Goal: Use online tool/utility: Utilize a website feature to perform a specific function

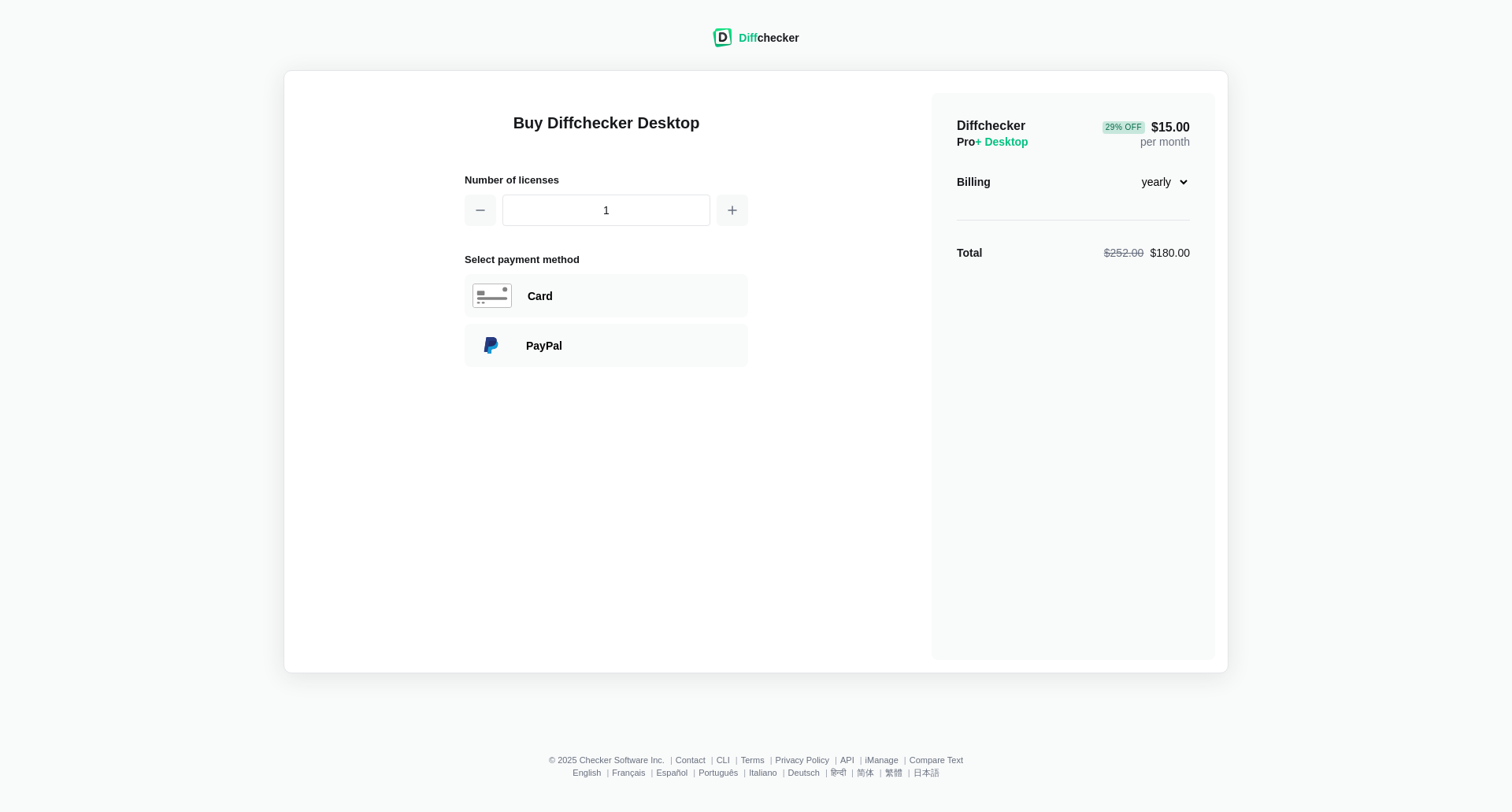
drag, startPoint x: 1298, startPoint y: 352, endPoint x: 1260, endPoint y: 331, distance: 43.4
click at [1298, 353] on div "Diff checker Buy Diffchecker Desktop Number of licenses 1 Select payment method…" at bounding box center [756, 342] width 1493 height 664
click at [765, 45] on div "Diff checker" at bounding box center [769, 38] width 60 height 15
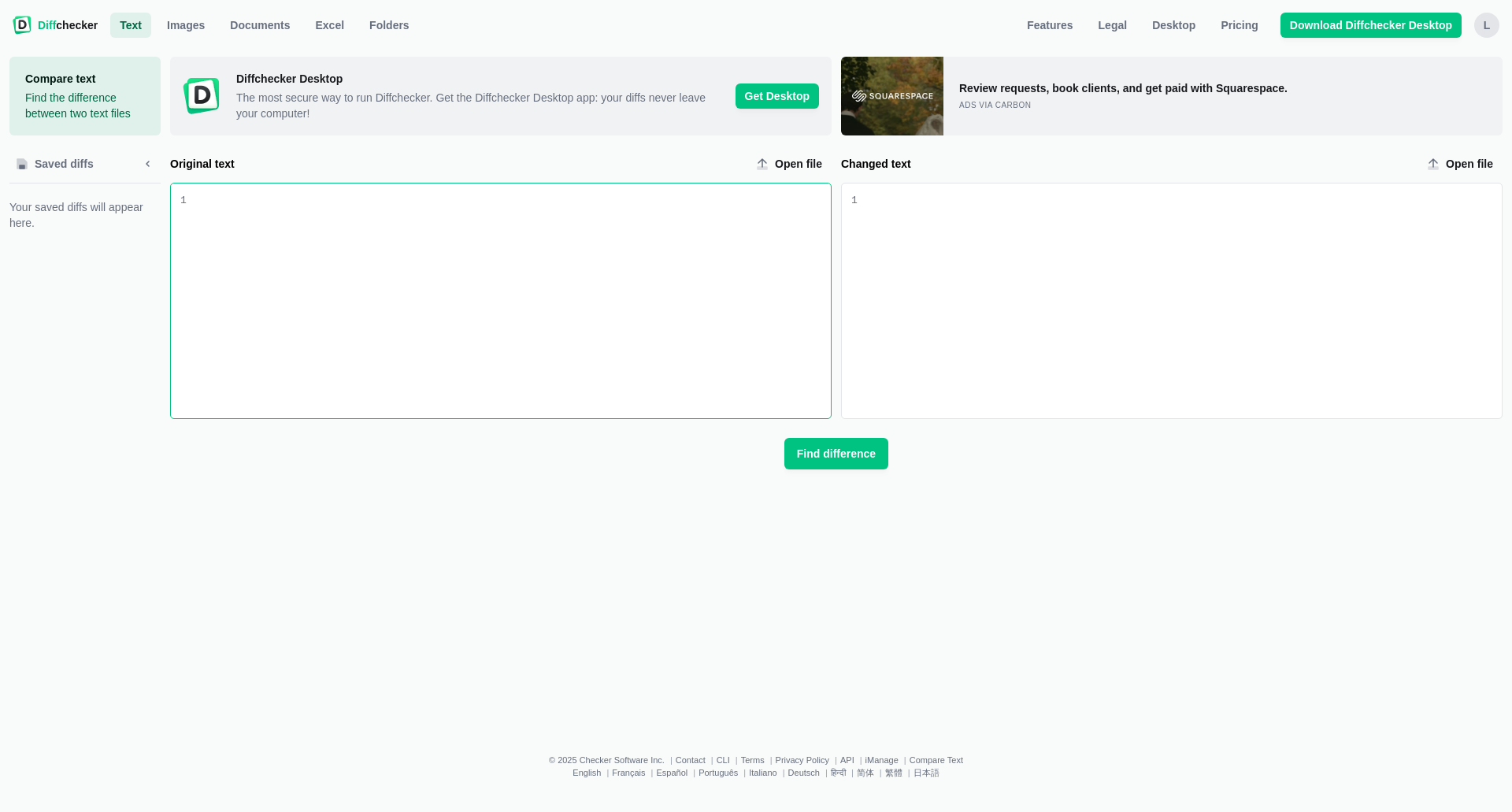
drag, startPoint x: 706, startPoint y: 341, endPoint x: 711, endPoint y: 346, distance: 7.1
click at [706, 342] on div "Original text input" at bounding box center [508, 301] width 644 height 234
click at [240, 19] on span "Documents" at bounding box center [259, 25] width 66 height 15
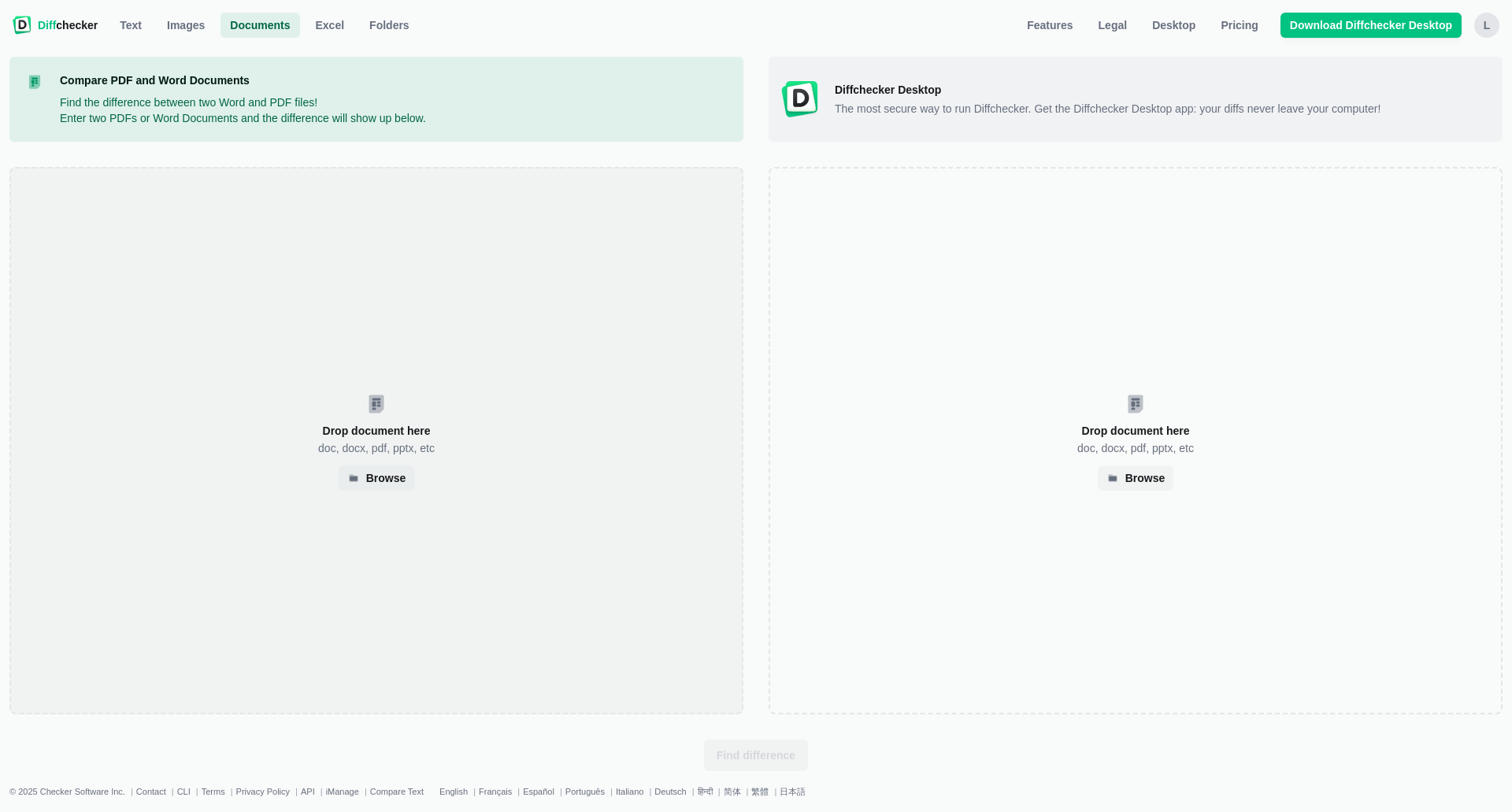
click at [496, 397] on div "Drop document here doc, docx, pdf, pptx, etc Browse" at bounding box center [377, 439] width 734 height 547
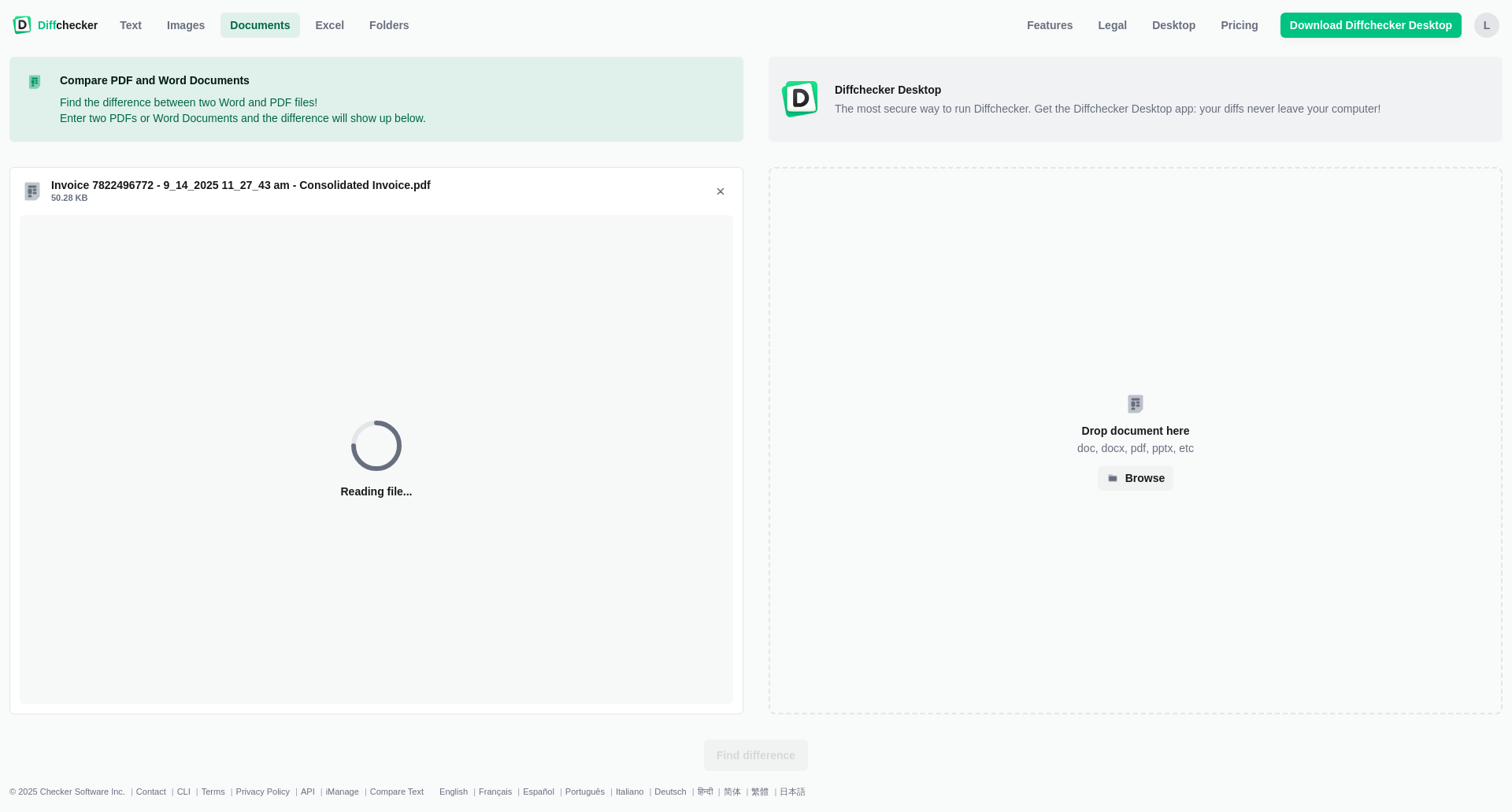
select select "11"
select select "5"
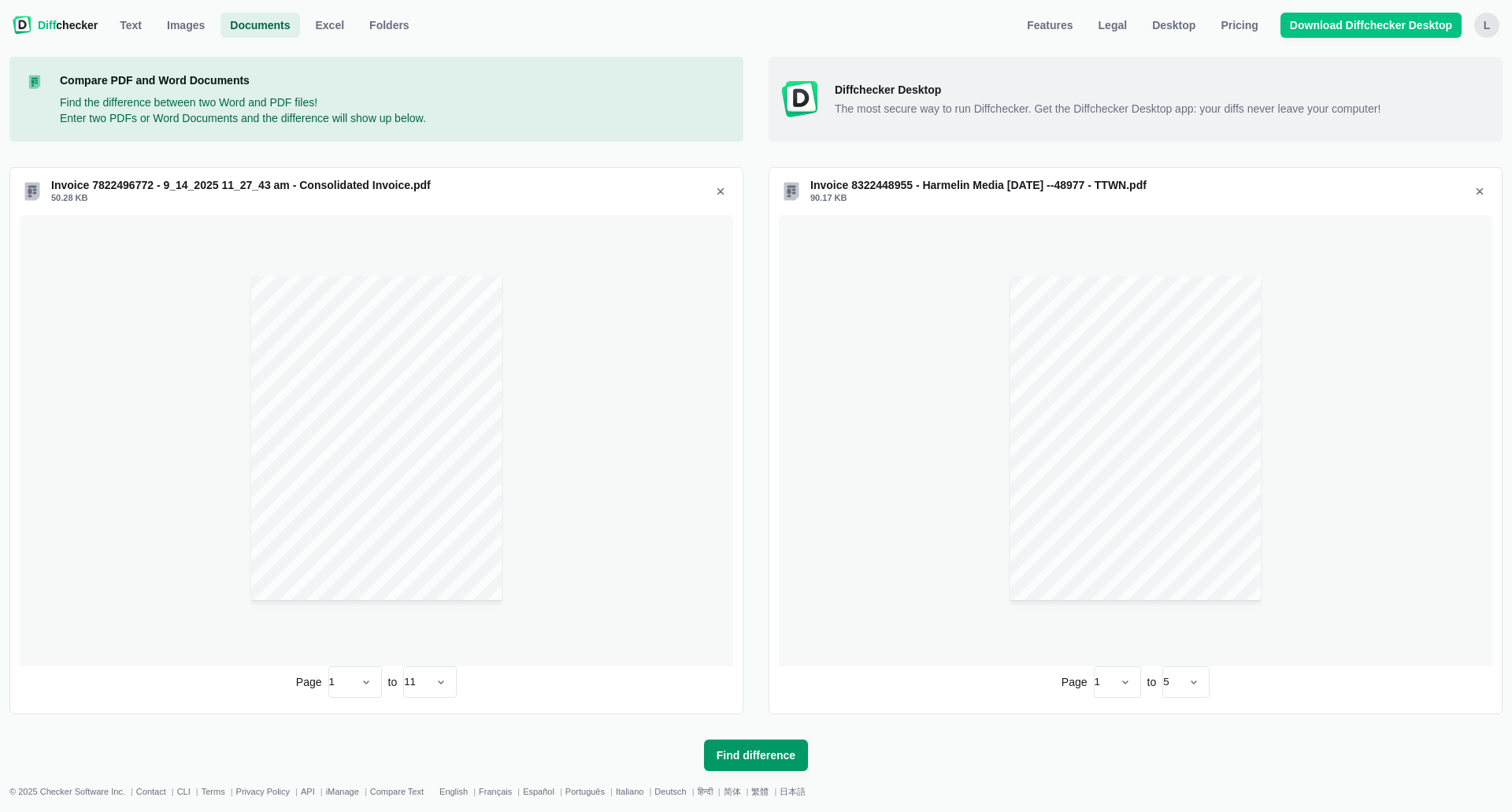
click at [741, 747] on span "Find difference" at bounding box center [756, 755] width 85 height 15
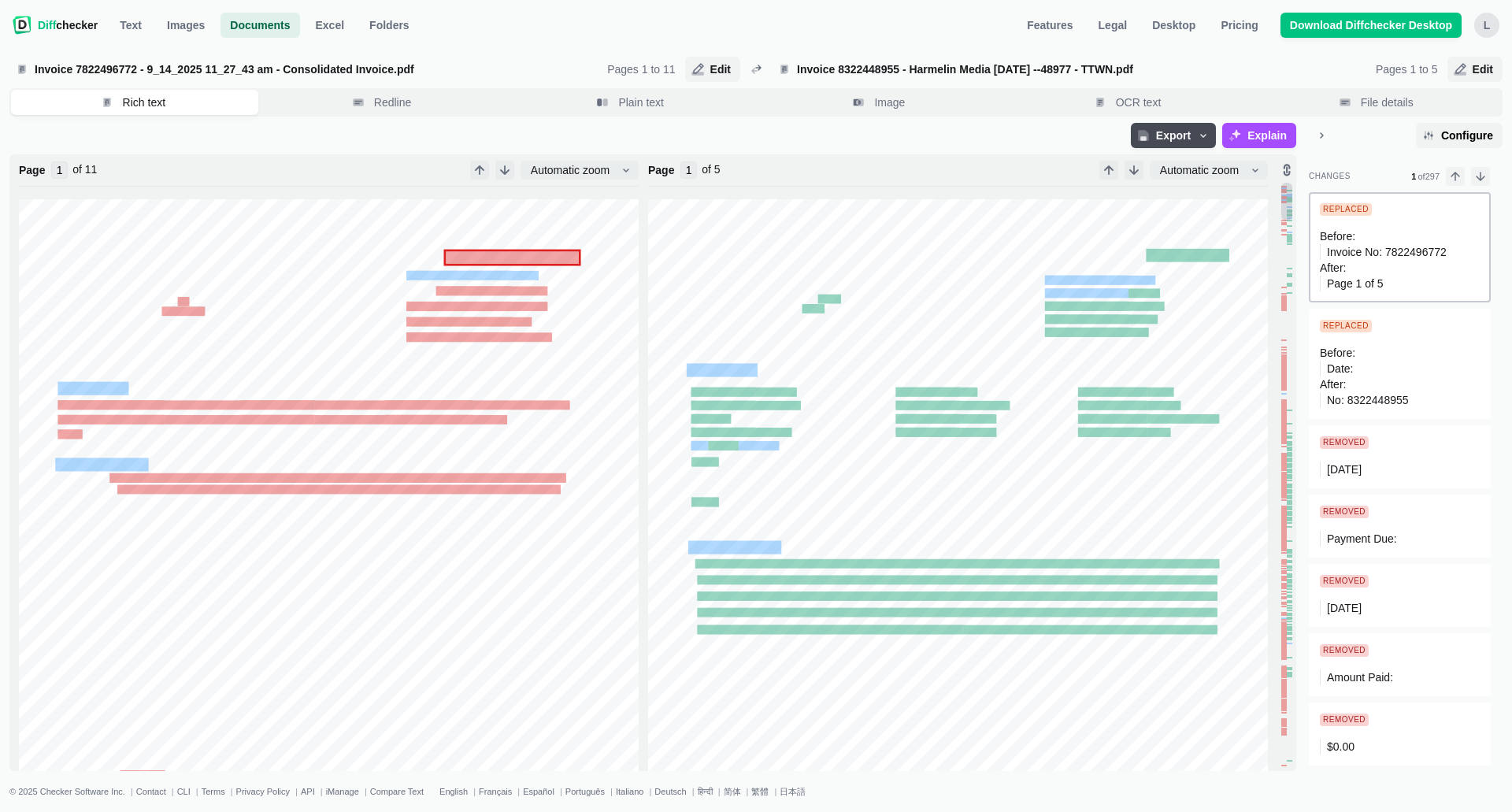
type input "11"
type input "5"
type input "1"
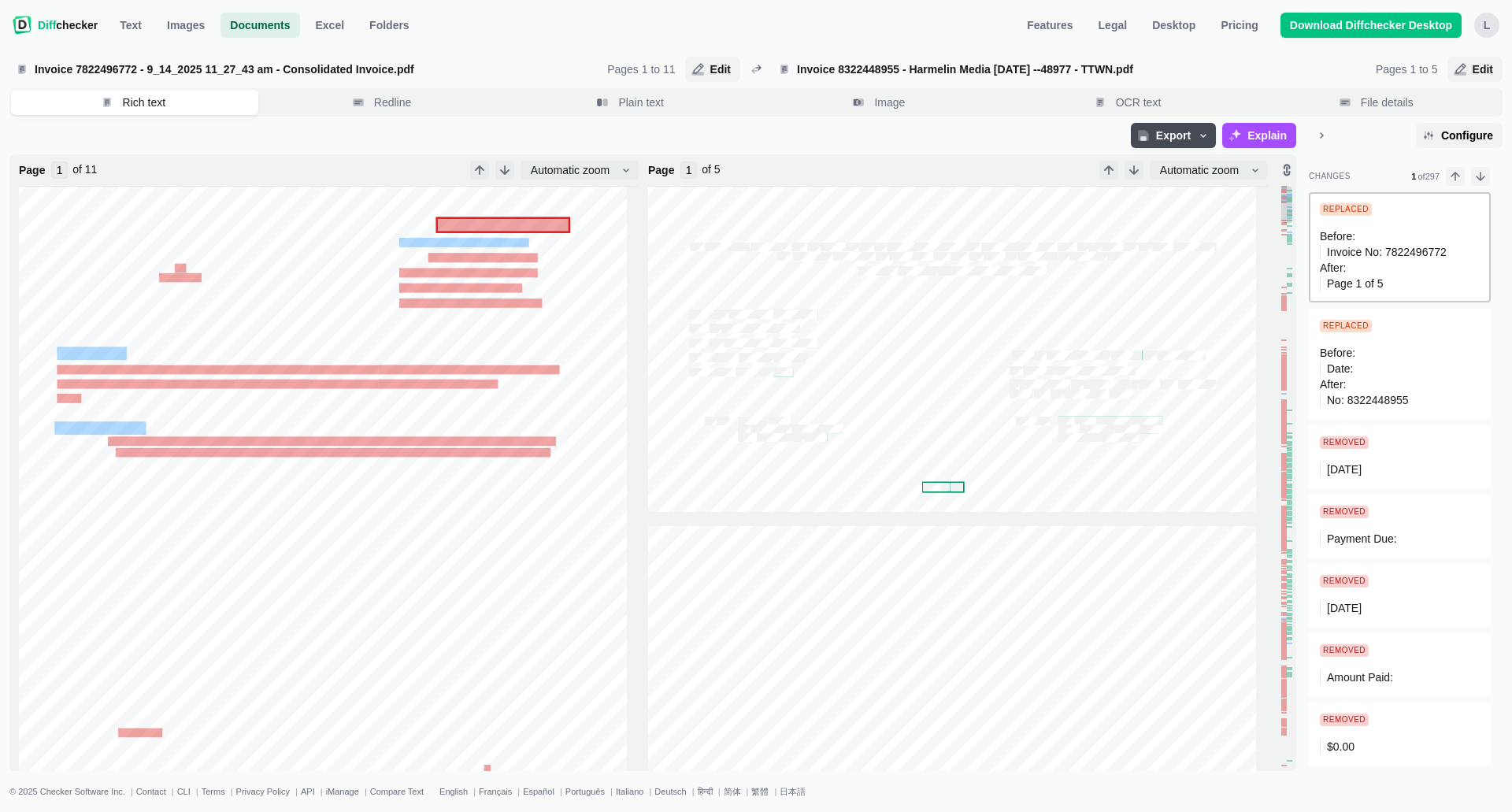
scroll to position [47, 0]
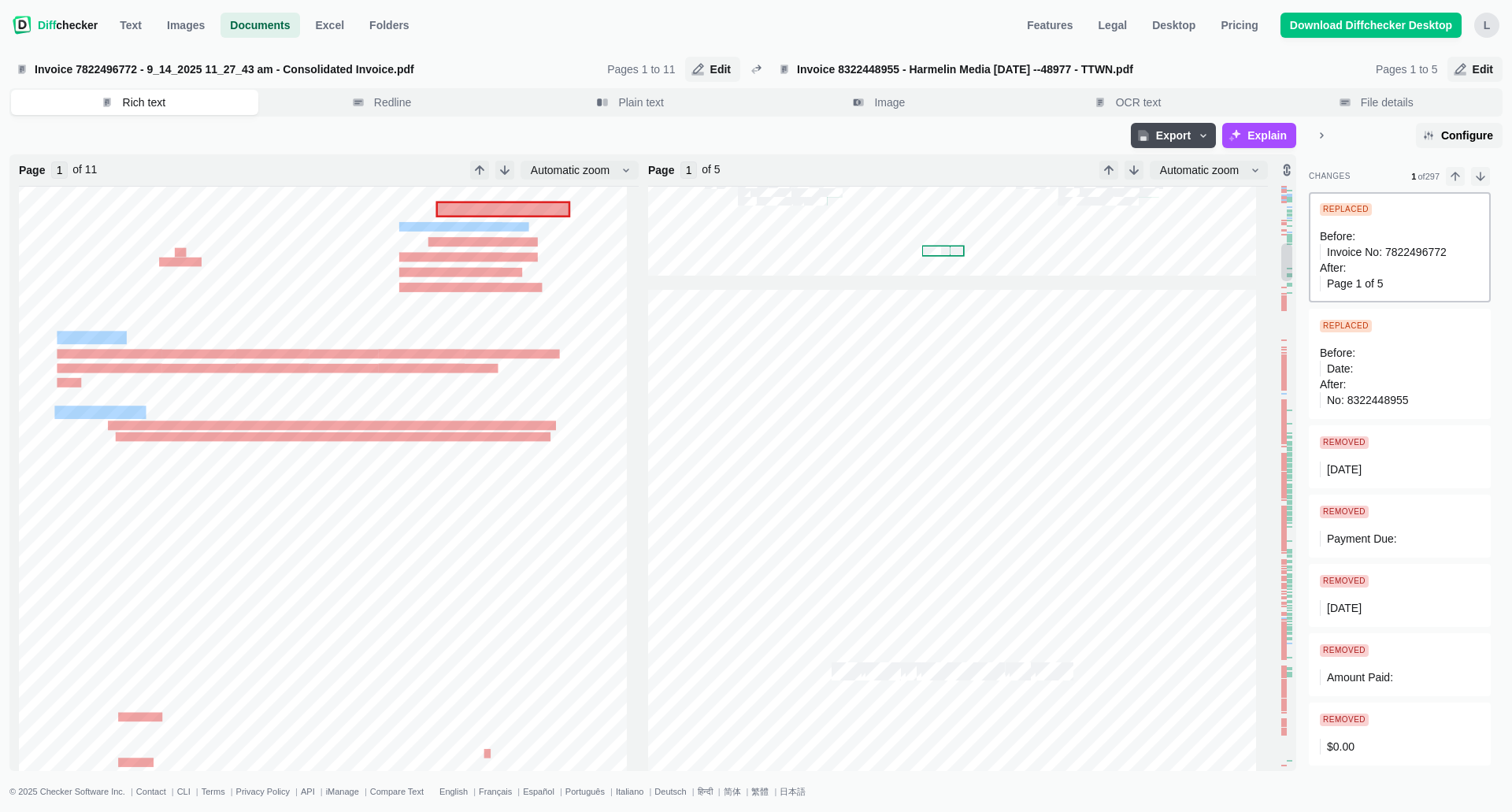
type input "2"
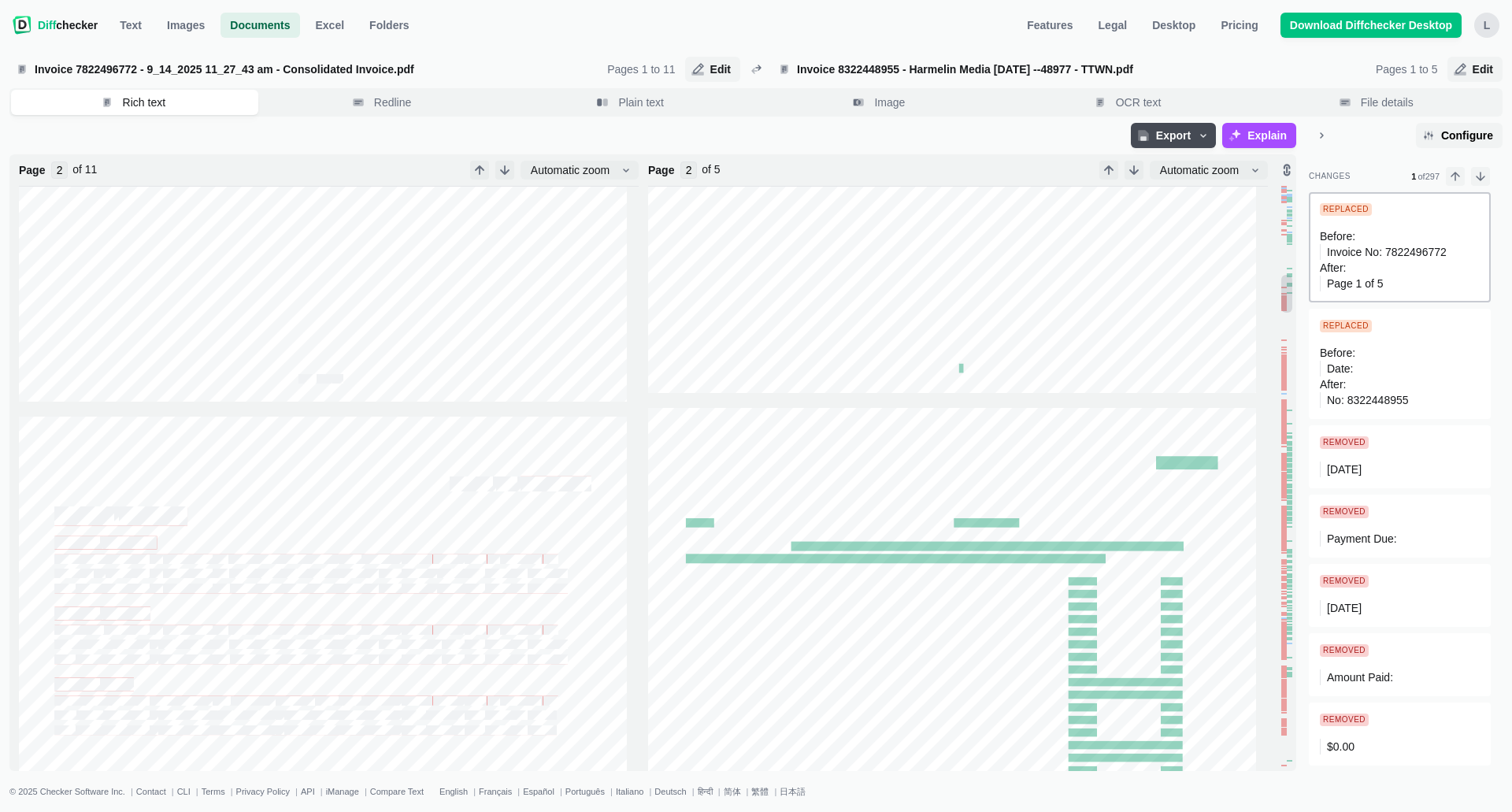
scroll to position [1539, 0]
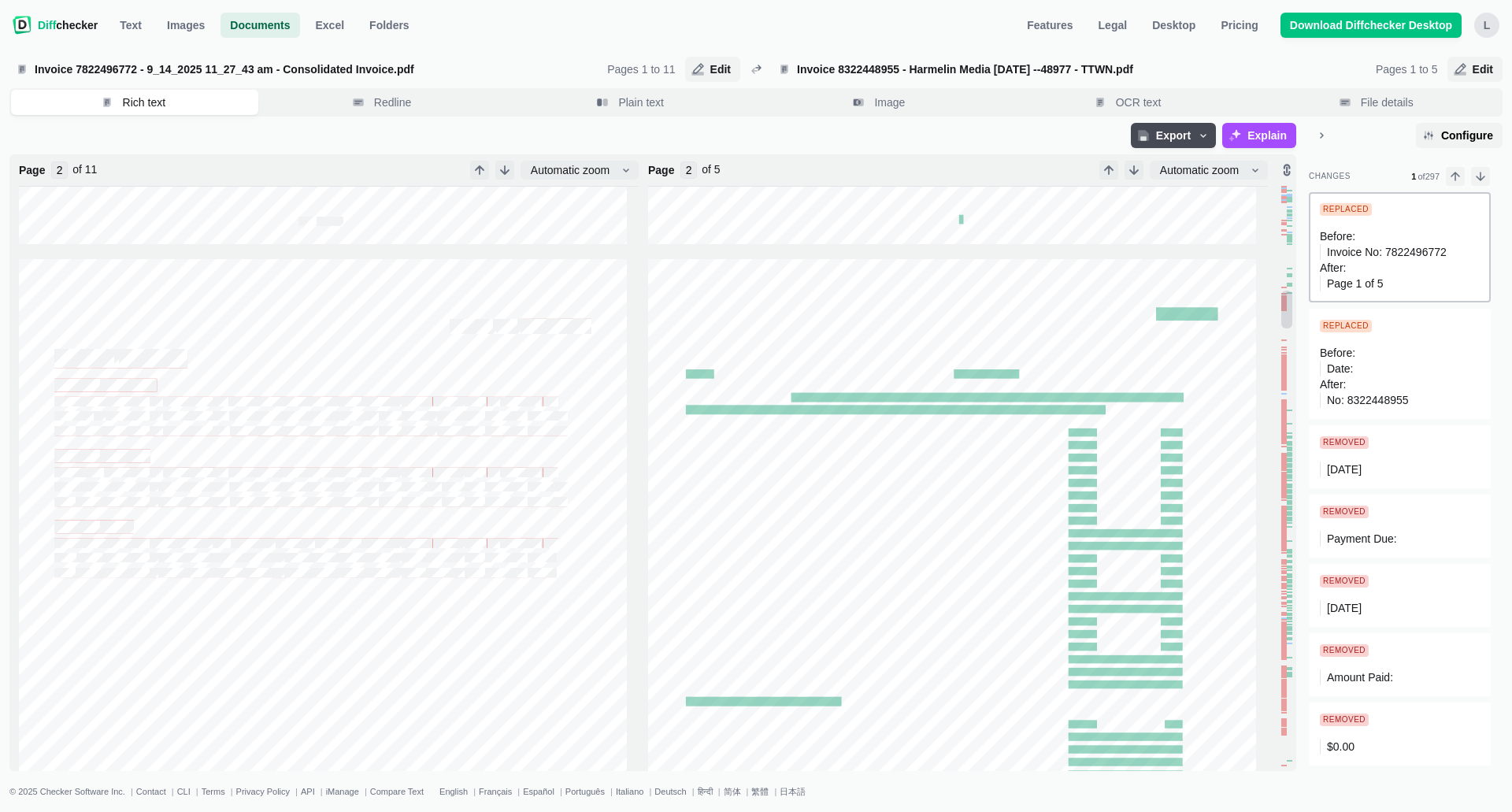
type input "3"
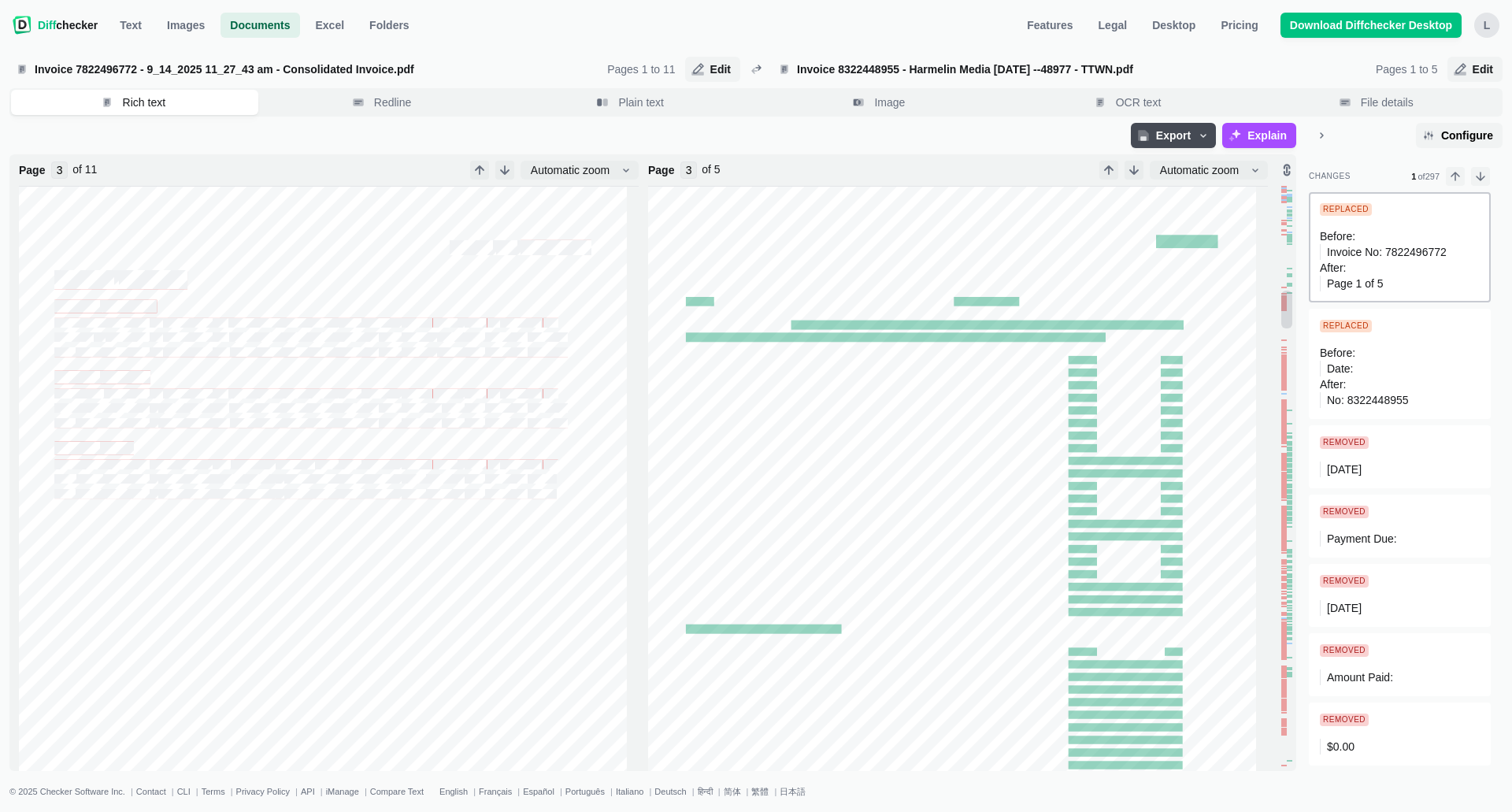
scroll to position [1701, 0]
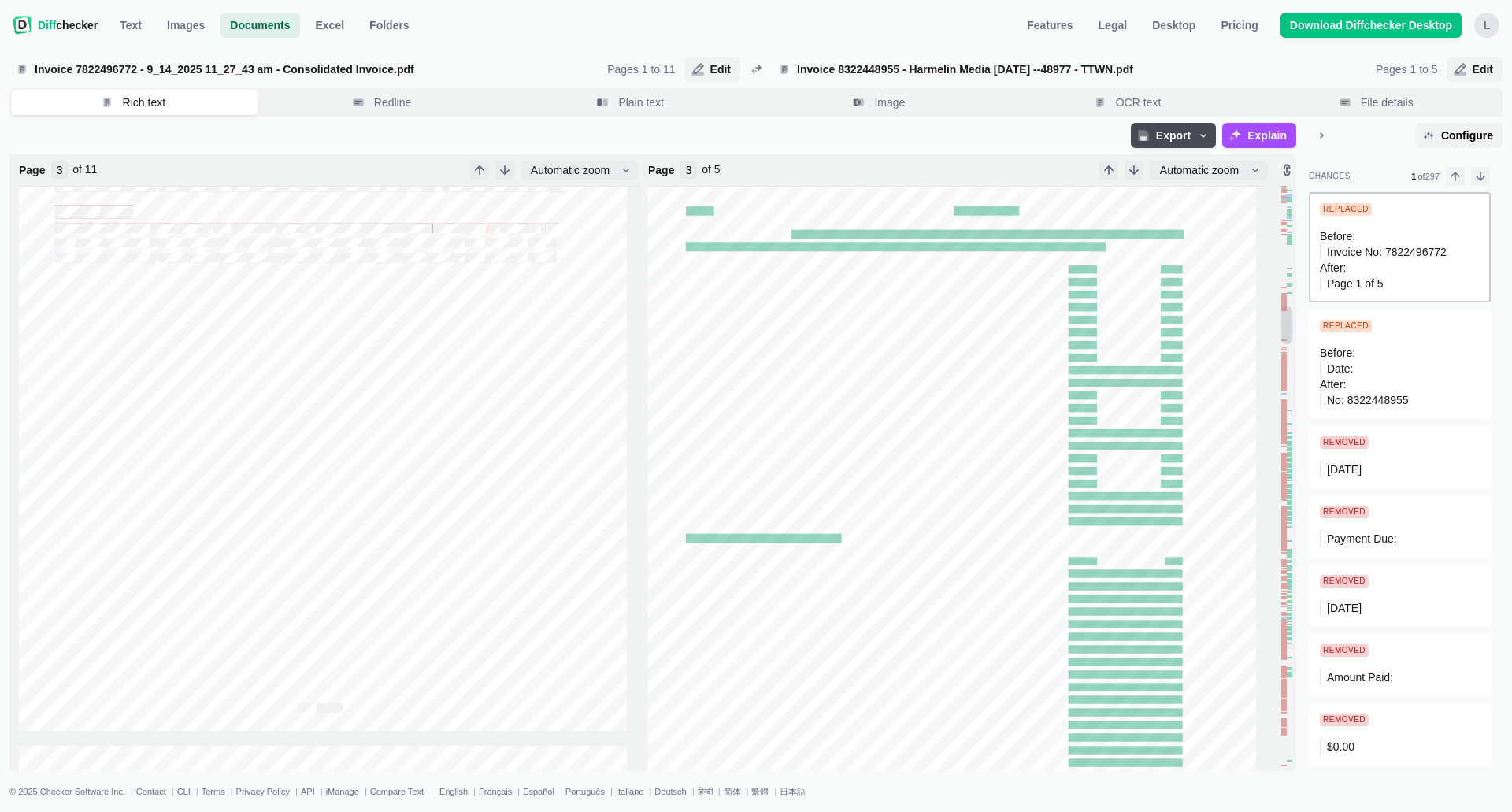
type input "2"
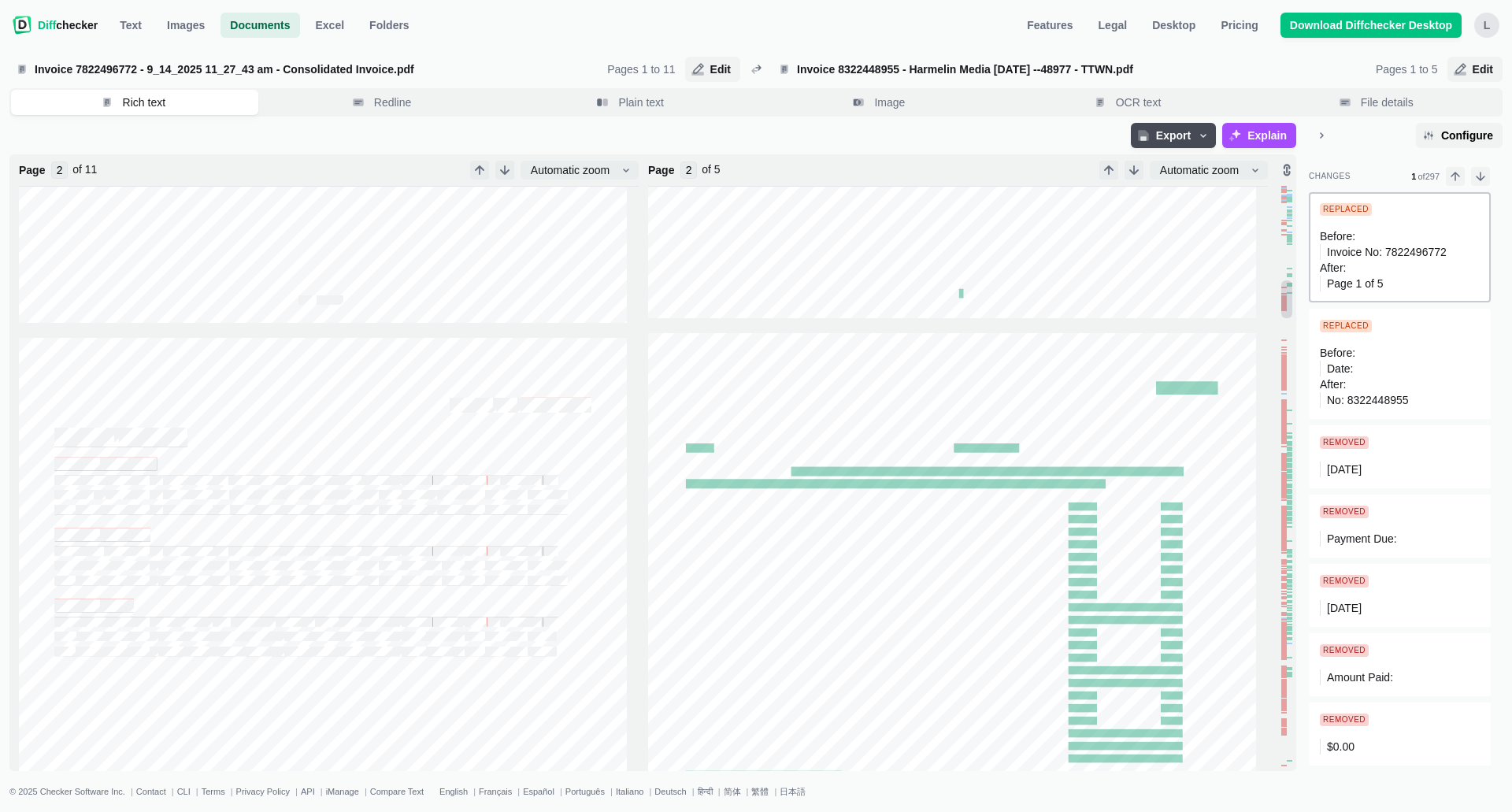
type input "3"
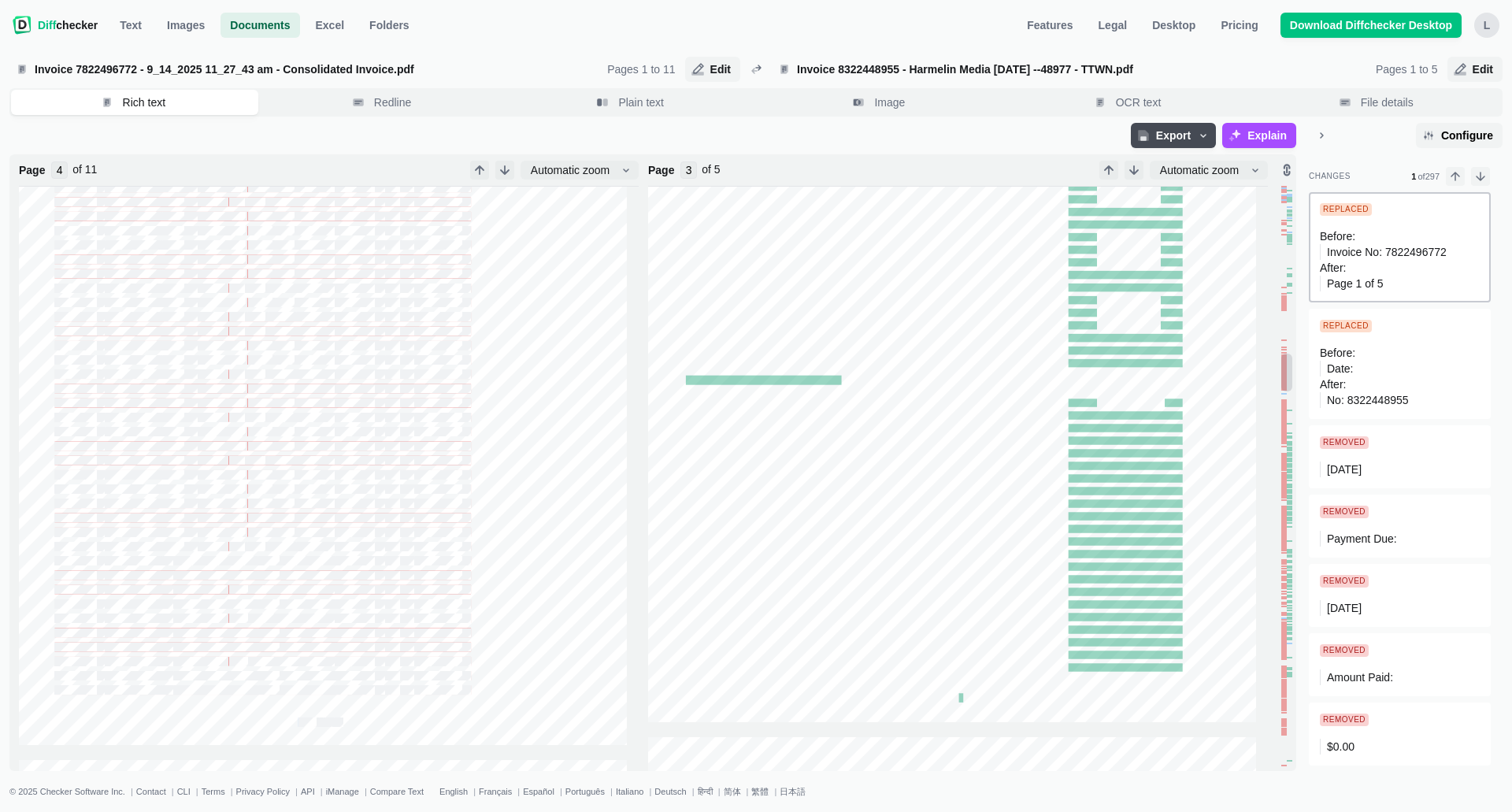
scroll to position [0, 0]
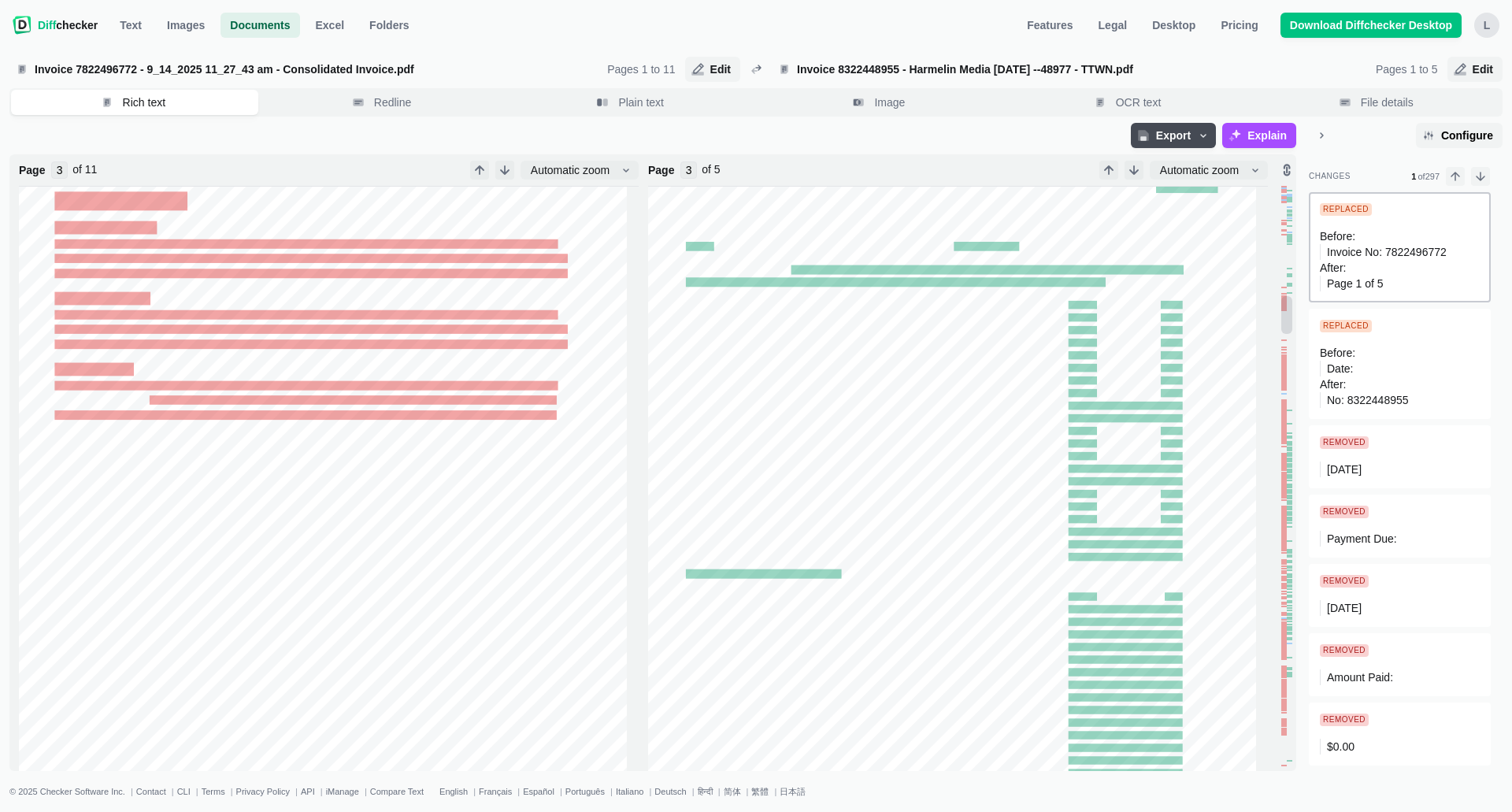
type input "2"
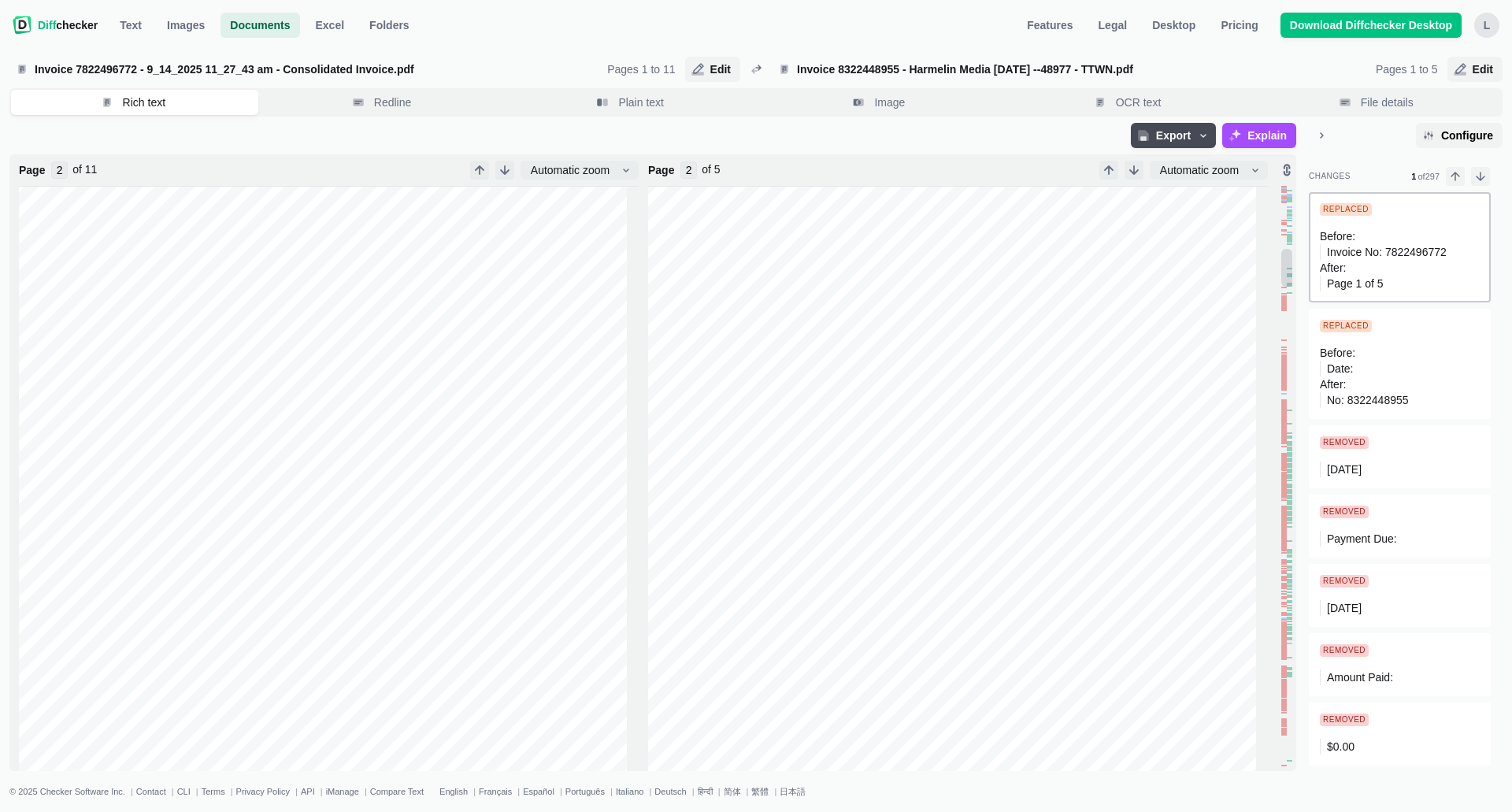
type input "1"
type input "2"
